Goal: Transaction & Acquisition: Purchase product/service

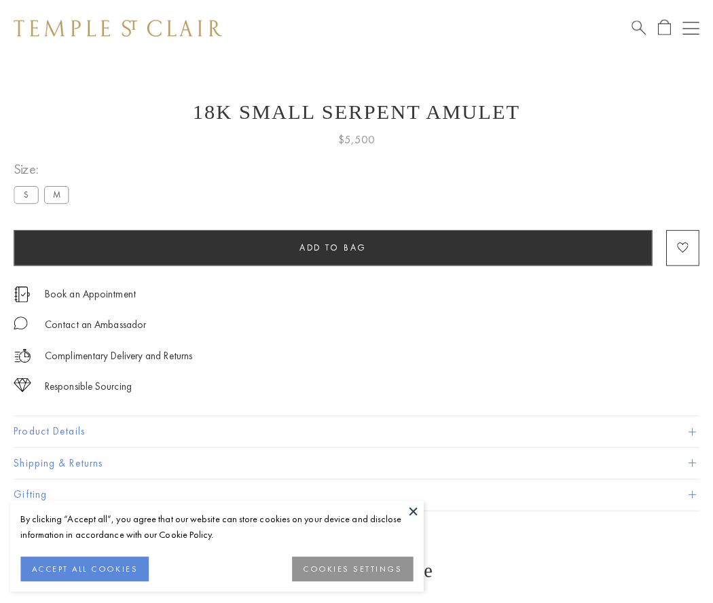
scroll to position [17, 0]
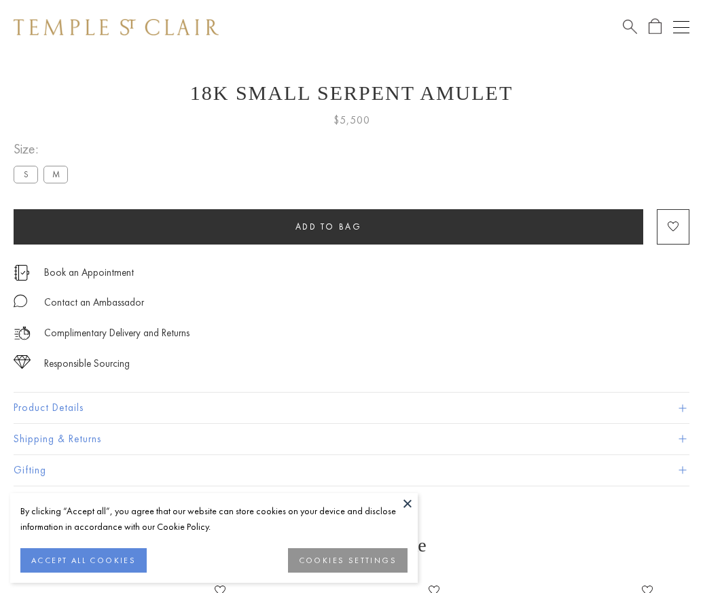
click at [328, 226] on span "Add to bag" at bounding box center [328, 227] width 67 height 12
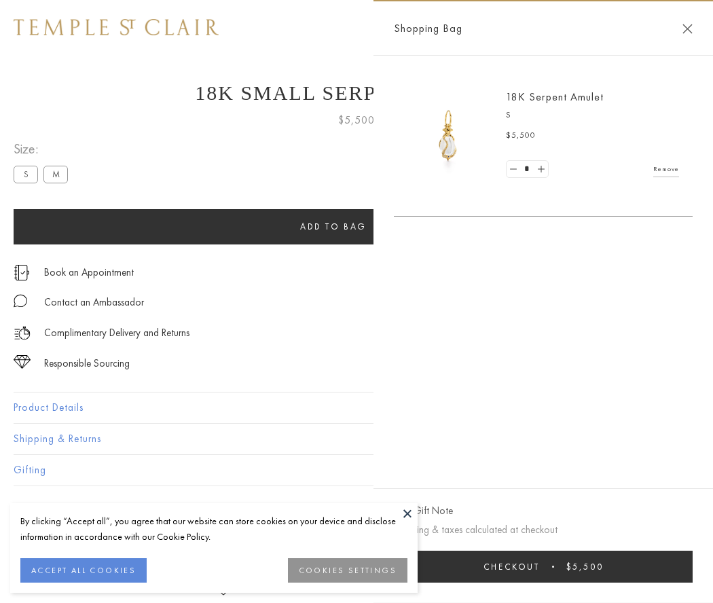
click at [547, 567] on button "Checkout $5,500" at bounding box center [543, 567] width 299 height 32
